Goal: Task Accomplishment & Management: Manage account settings

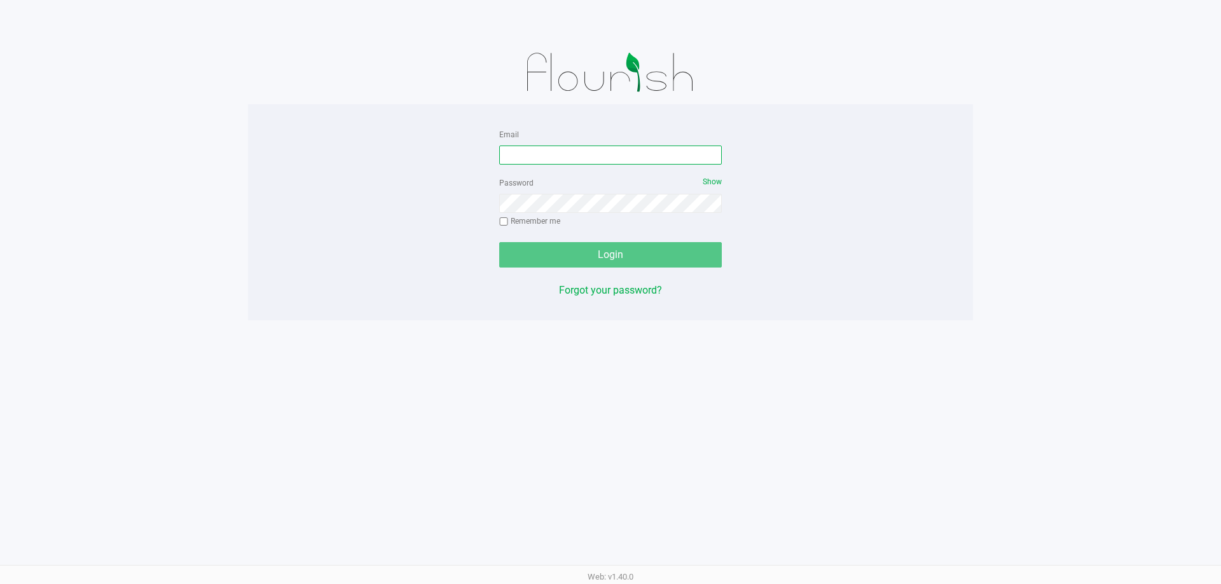
click at [556, 157] on input "Email" at bounding box center [610, 155] width 223 height 19
type input "jhopkins@liveparallel.com"
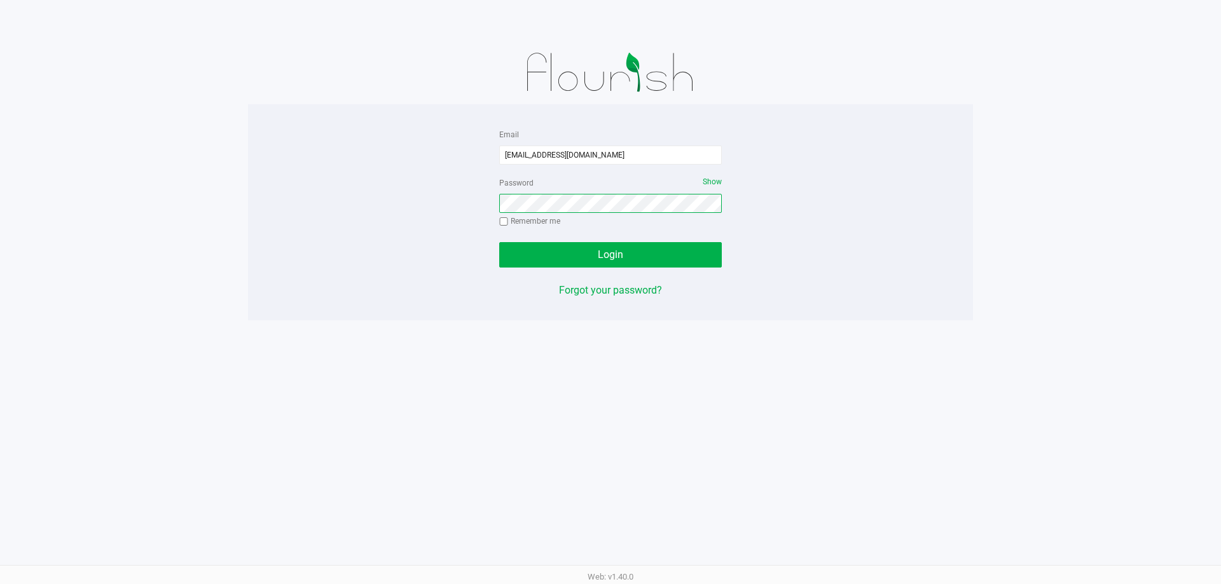
click at [499, 242] on button "Login" at bounding box center [610, 254] width 223 height 25
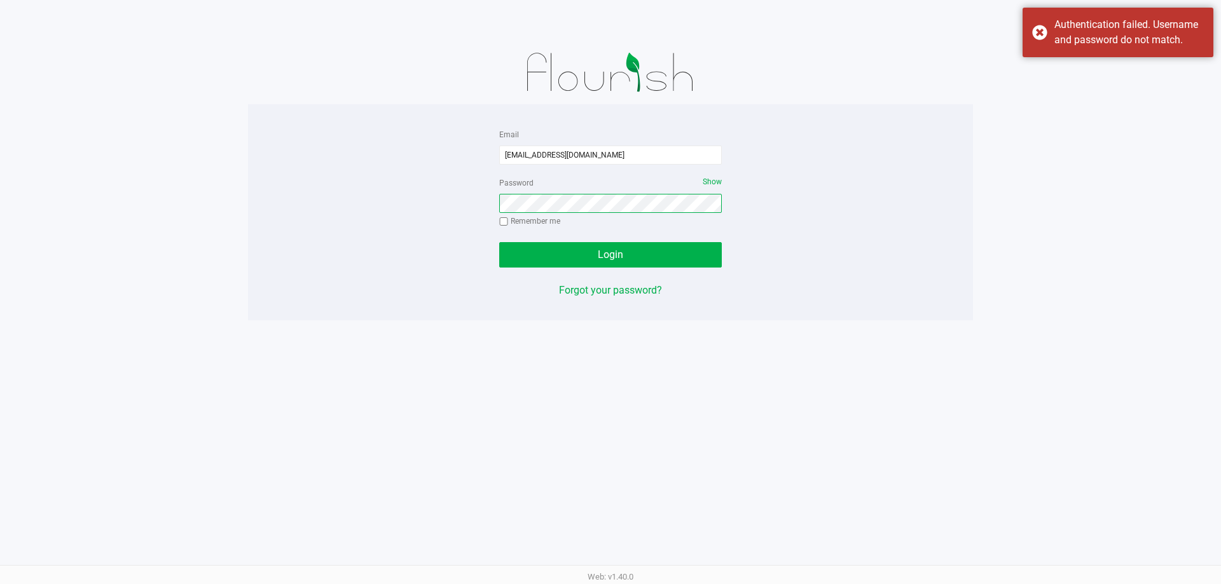
click at [499, 242] on button "Login" at bounding box center [610, 254] width 223 height 25
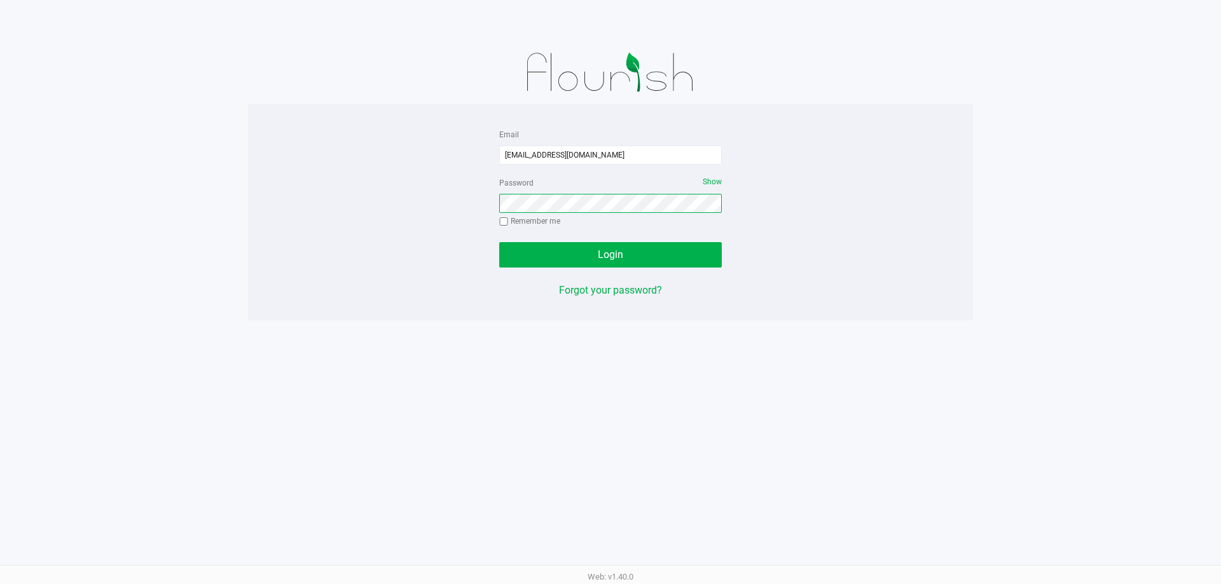
click at [499, 242] on button "Login" at bounding box center [610, 254] width 223 height 25
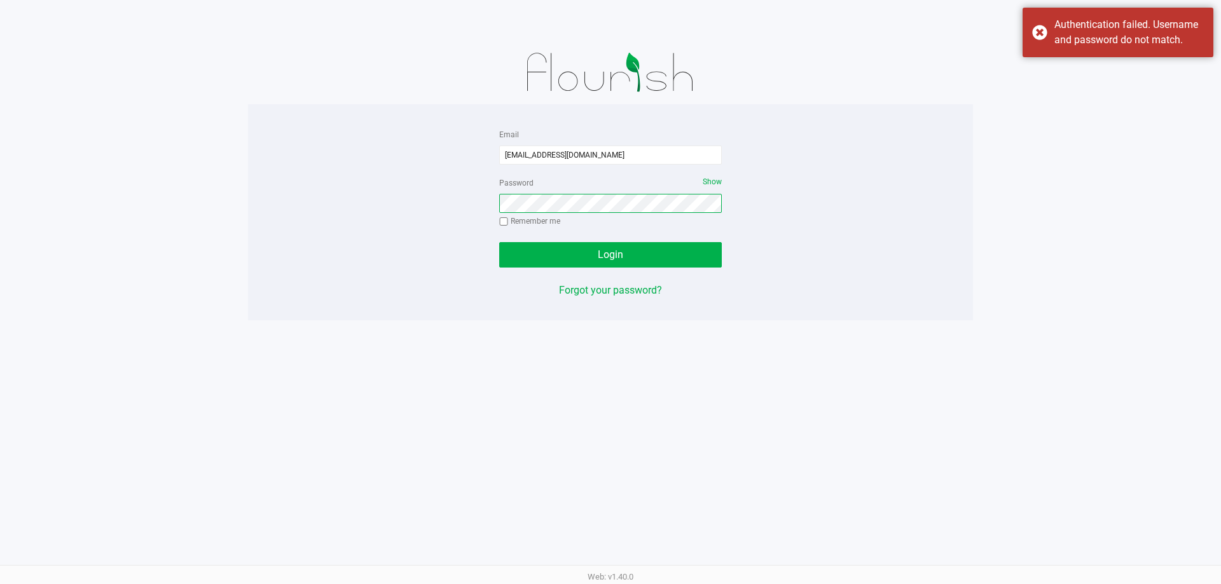
click at [499, 242] on button "Login" at bounding box center [610, 254] width 223 height 25
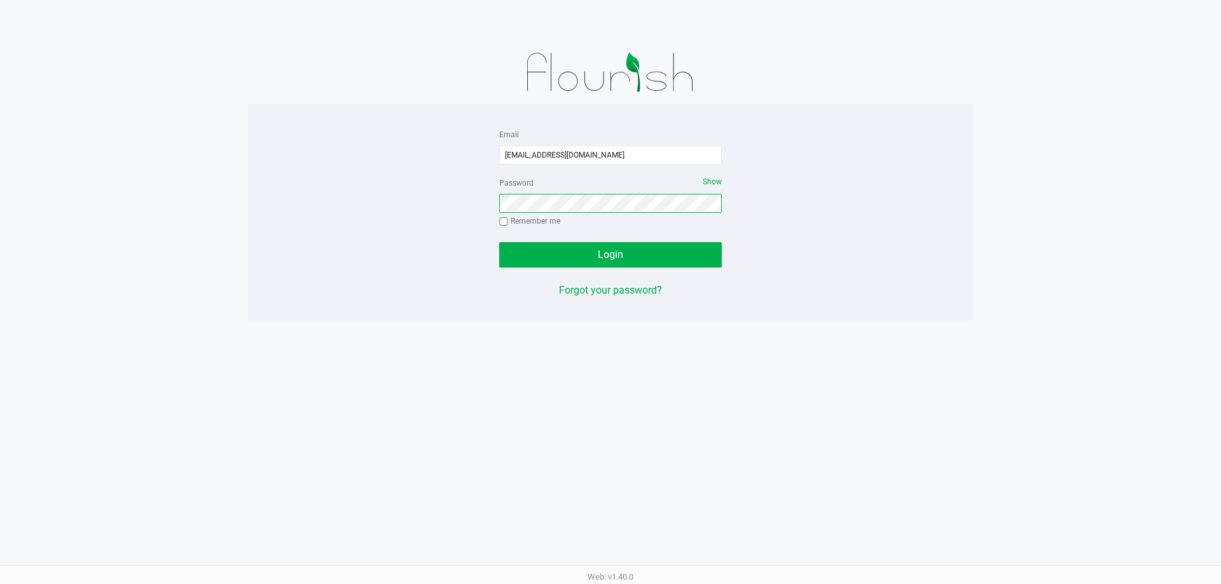
click at [499, 242] on button "Login" at bounding box center [610, 254] width 223 height 25
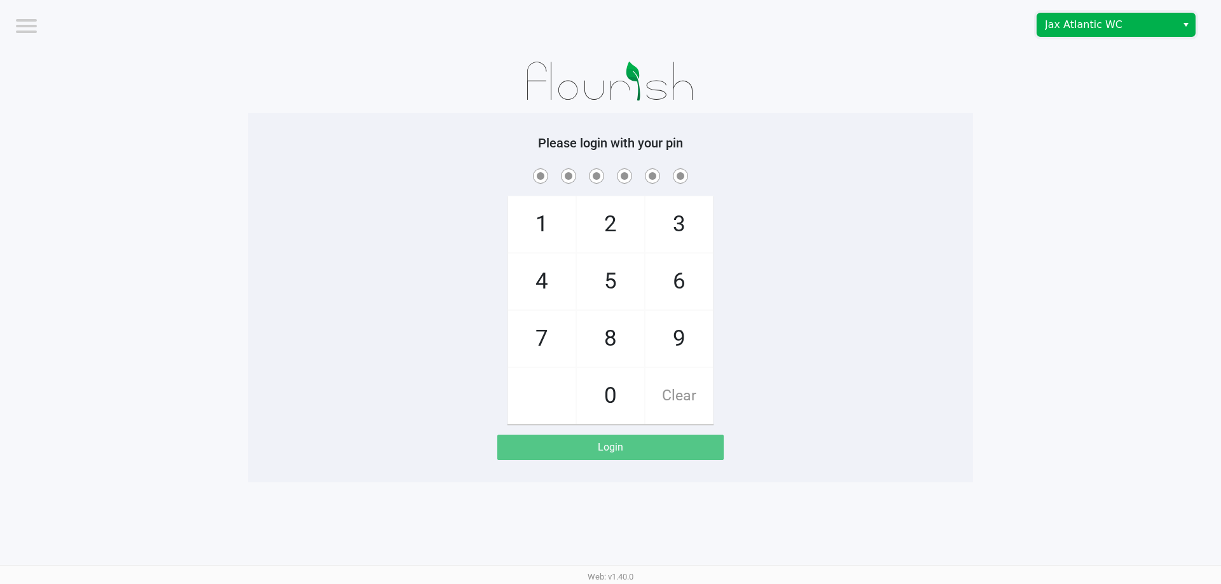
drag, startPoint x: 1115, startPoint y: 24, endPoint x: 1118, endPoint y: 31, distance: 8.0
click at [1115, 20] on span "Jax Atlantic WC" at bounding box center [1107, 24] width 124 height 15
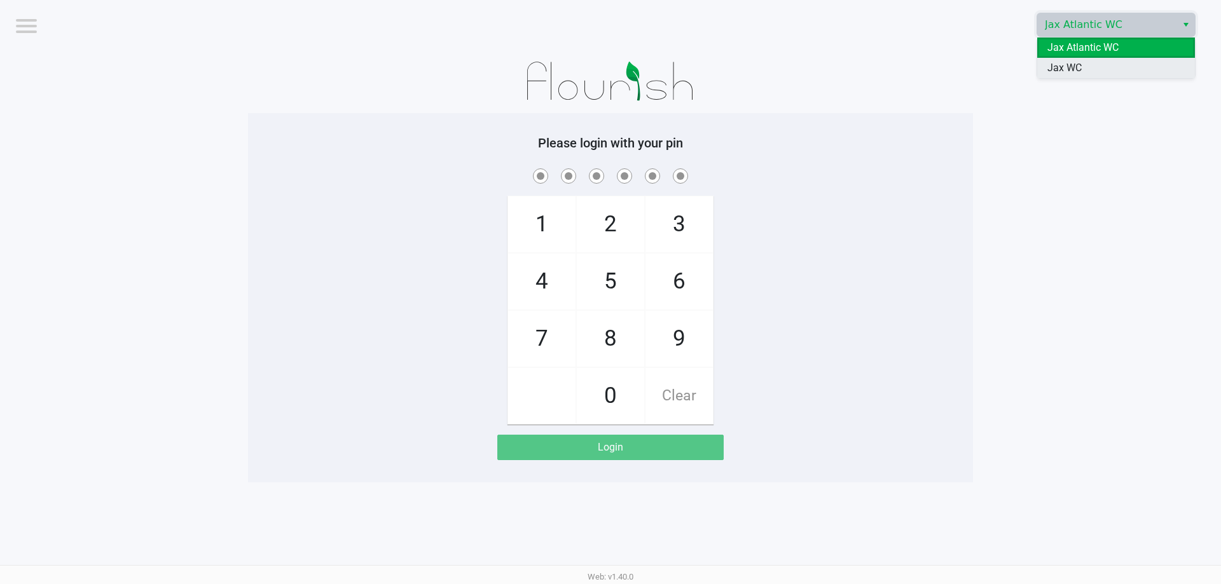
click at [1076, 70] on span "Jax WC" at bounding box center [1064, 67] width 34 height 15
checkbox input "true"
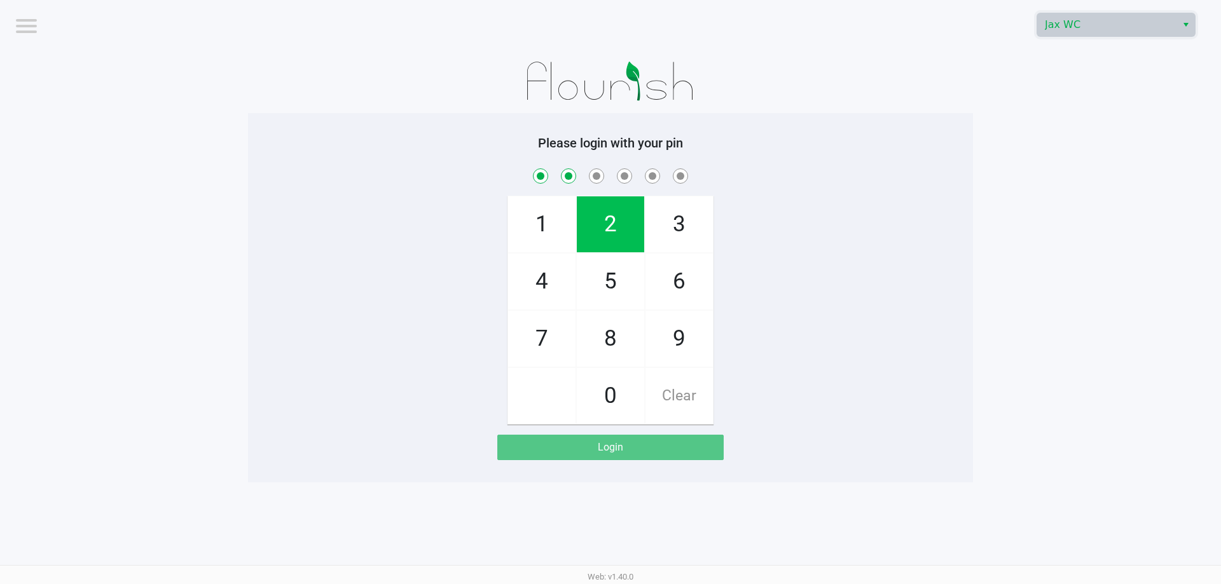
checkbox input "true"
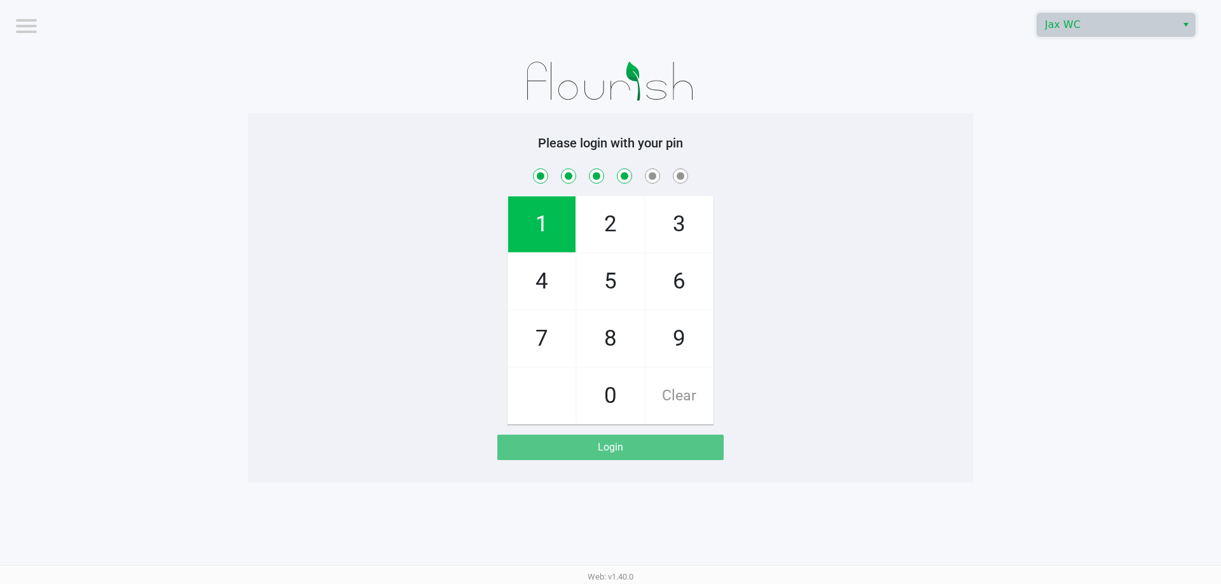
checkbox input "true"
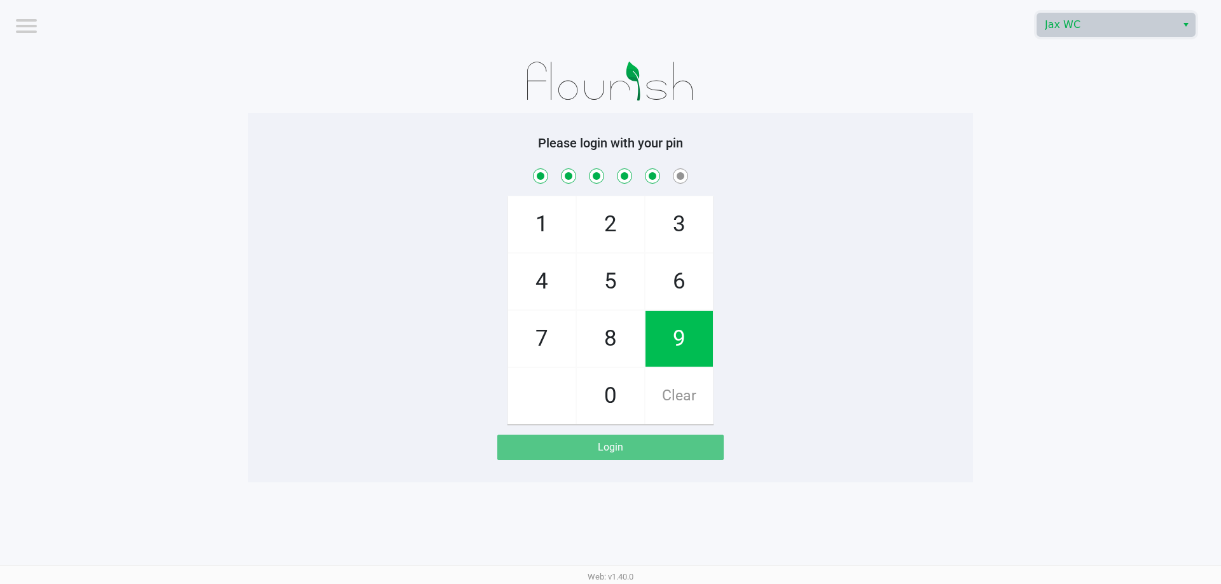
checkbox input "true"
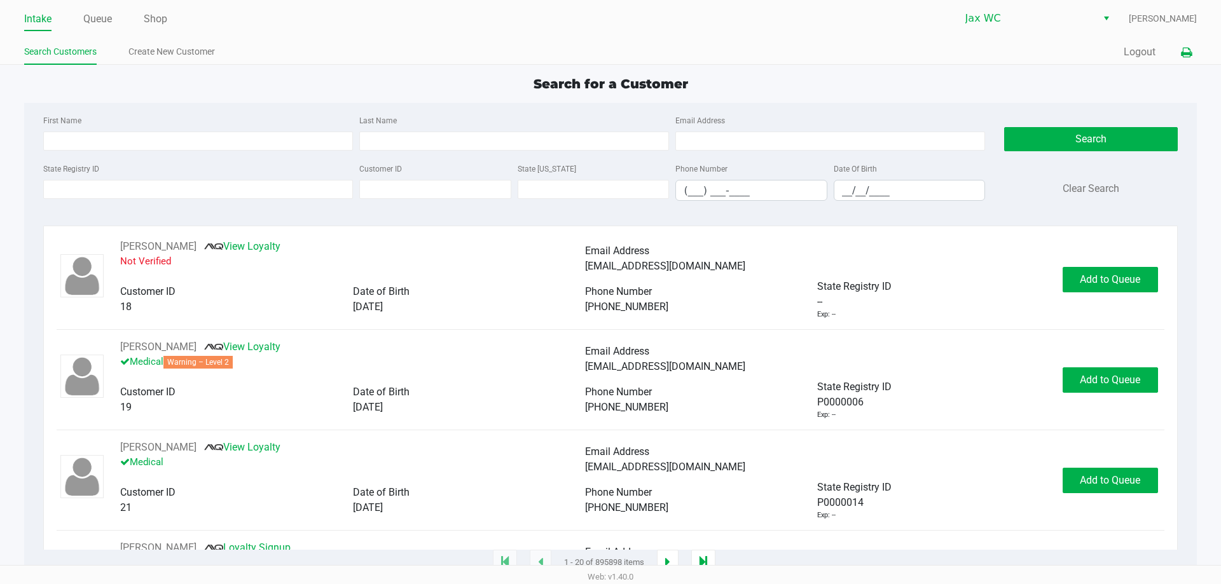
click at [1193, 48] on button at bounding box center [1186, 53] width 21 height 24
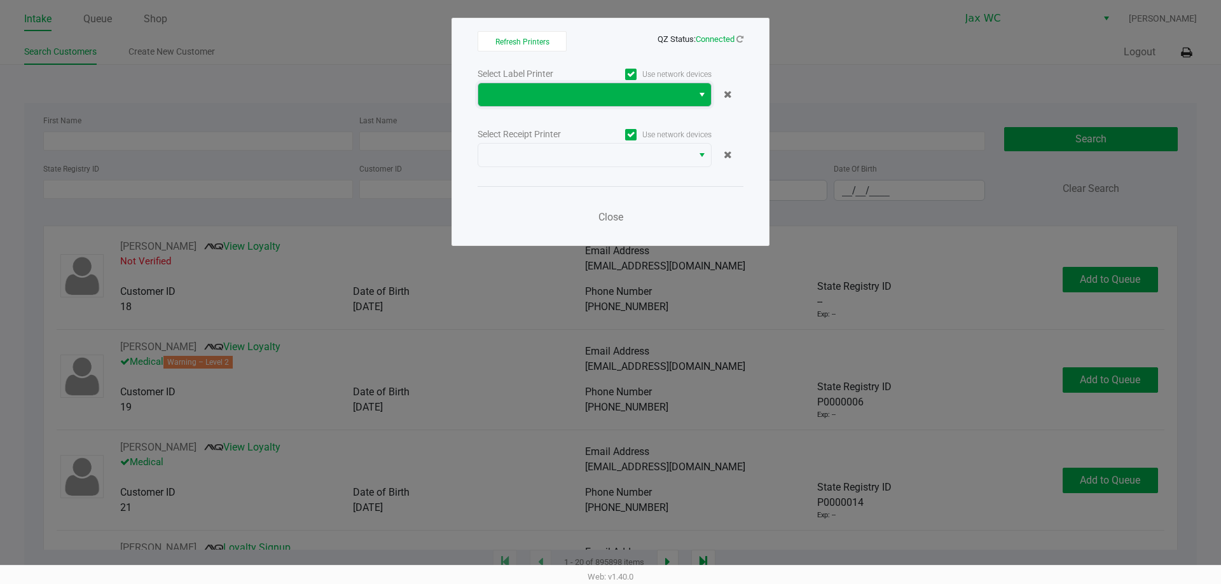
drag, startPoint x: 484, startPoint y: 95, endPoint x: 492, endPoint y: 92, distance: 8.0
click at [485, 94] on span at bounding box center [585, 94] width 214 height 23
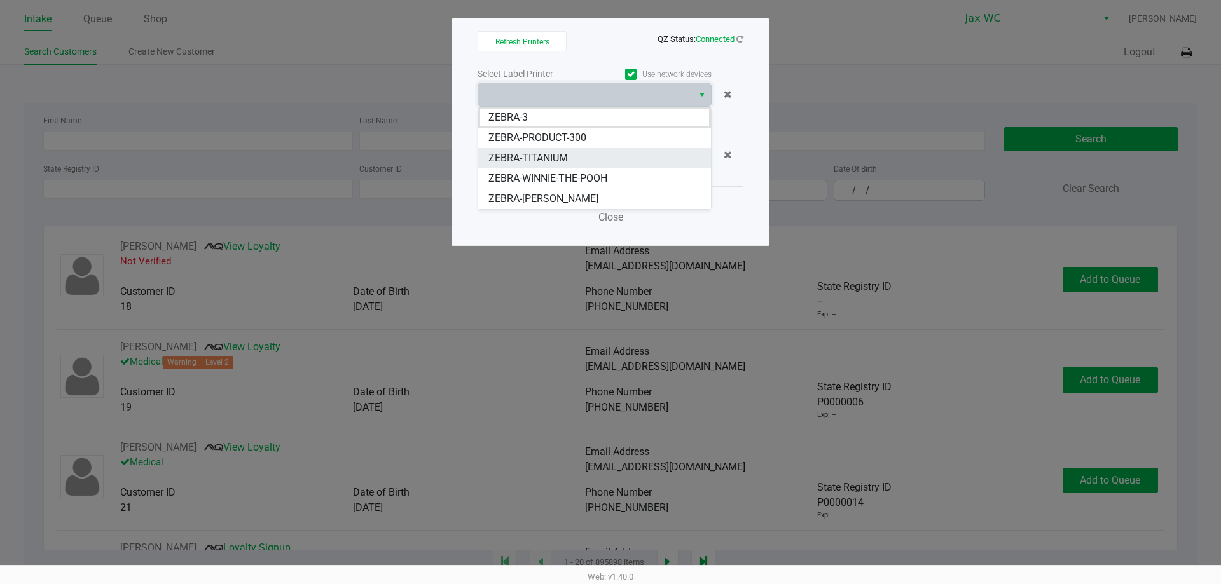
click at [511, 164] on span "ZEBRA-TITANIUM" at bounding box center [527, 158] width 79 height 15
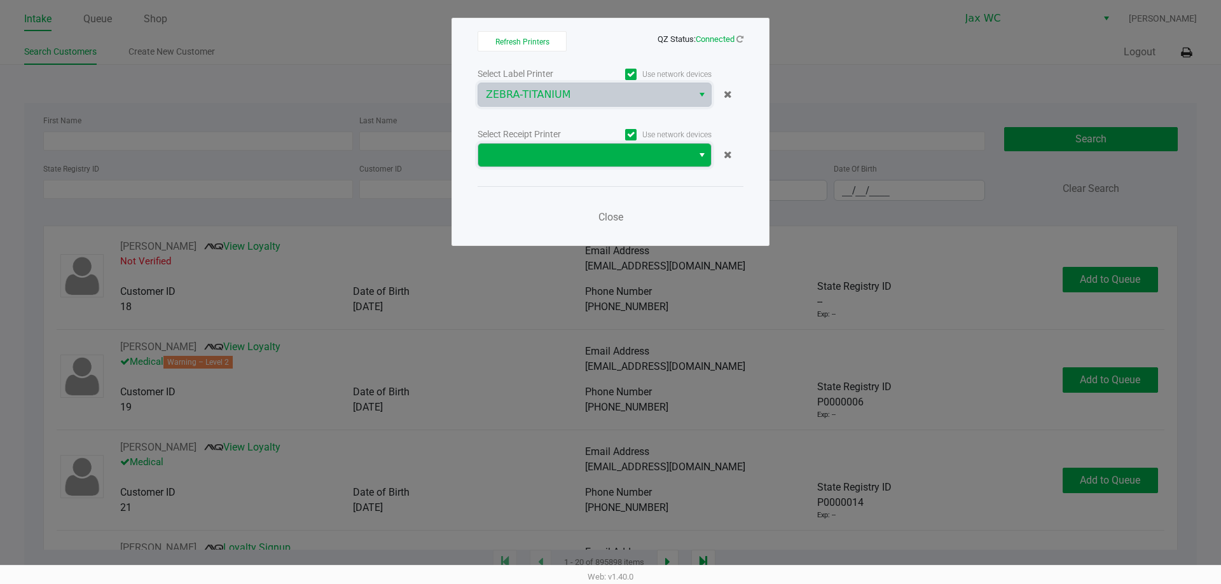
click at [544, 158] on span at bounding box center [585, 155] width 199 height 15
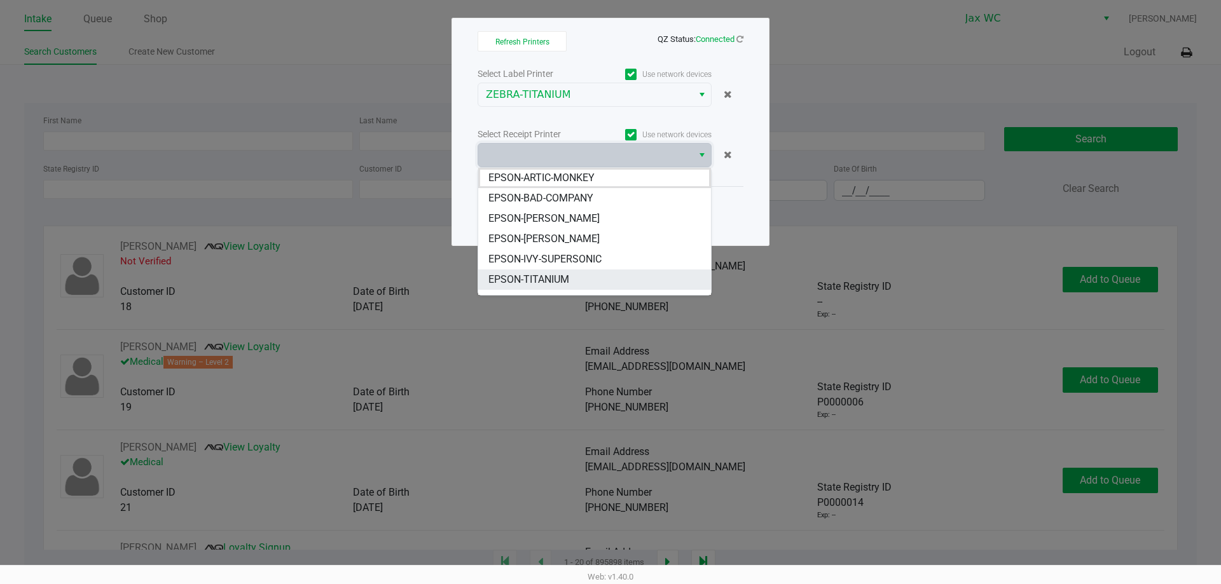
click at [504, 282] on span "EPSON-TITANIUM" at bounding box center [528, 279] width 81 height 15
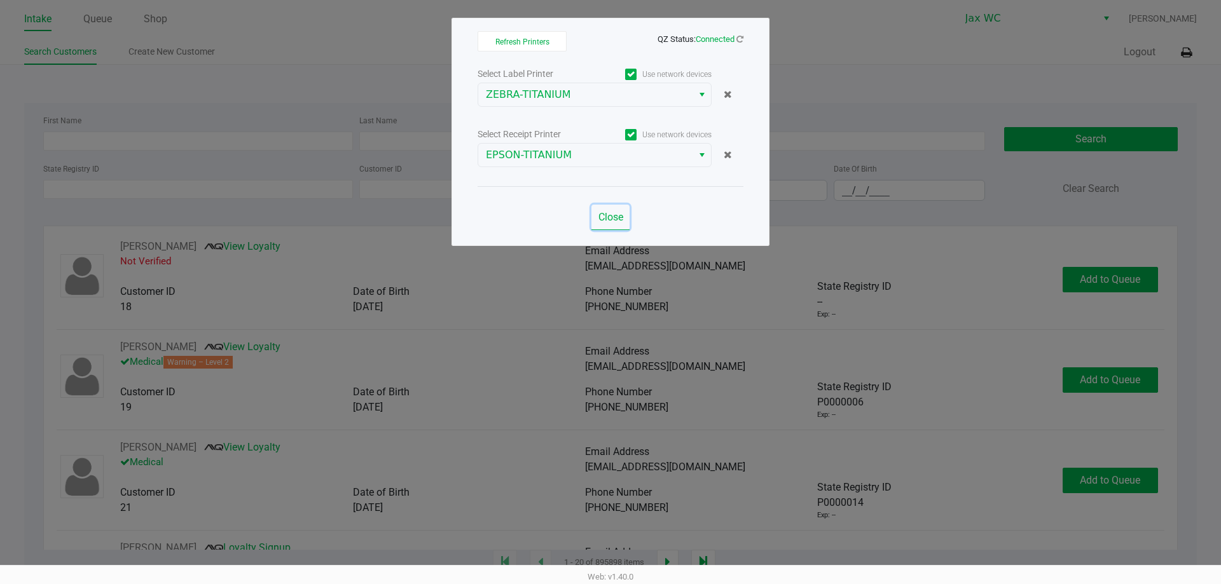
click at [617, 218] on span "Close" at bounding box center [610, 217] width 25 height 12
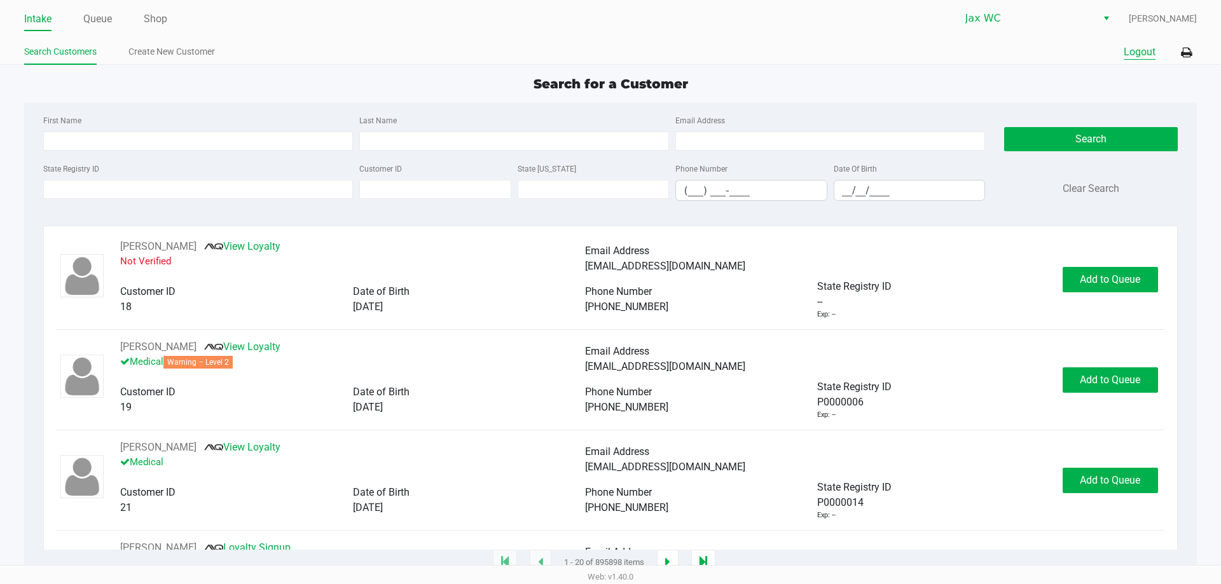
drag, startPoint x: 1129, startPoint y: 50, endPoint x: 1116, endPoint y: 54, distance: 13.5
click at [1130, 49] on button "Logout" at bounding box center [1139, 52] width 32 height 15
